Goal: Task Accomplishment & Management: Manage account settings

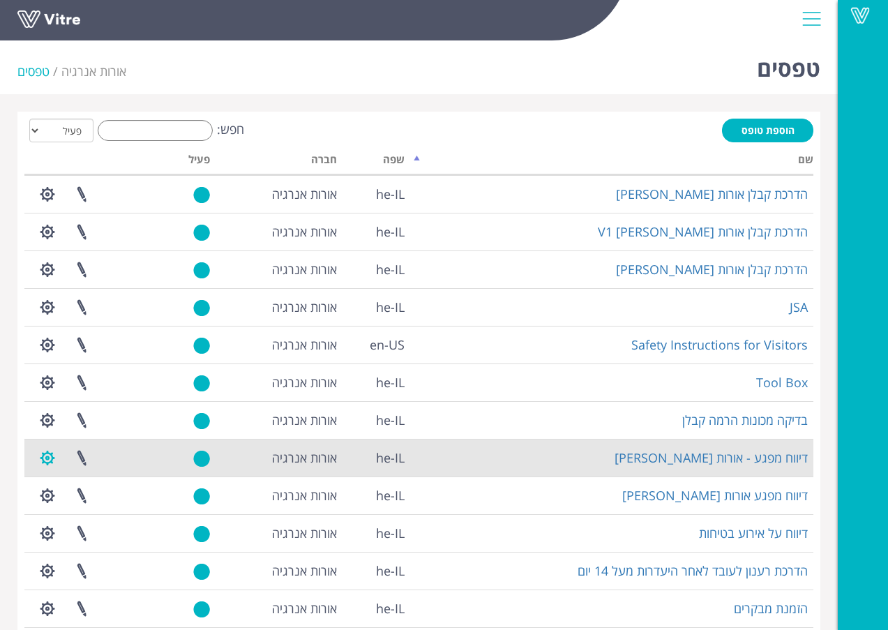
click at [49, 455] on button "button" at bounding box center [47, 457] width 35 height 37
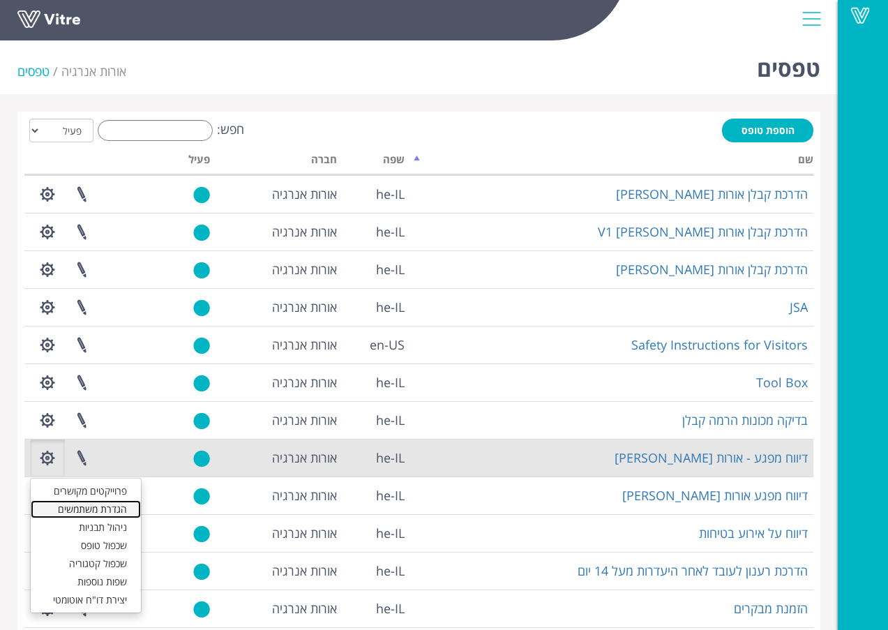
click at [77, 507] on link "הגדרת משתמשים" at bounding box center [86, 509] width 110 height 18
